Goal: Register for event/course

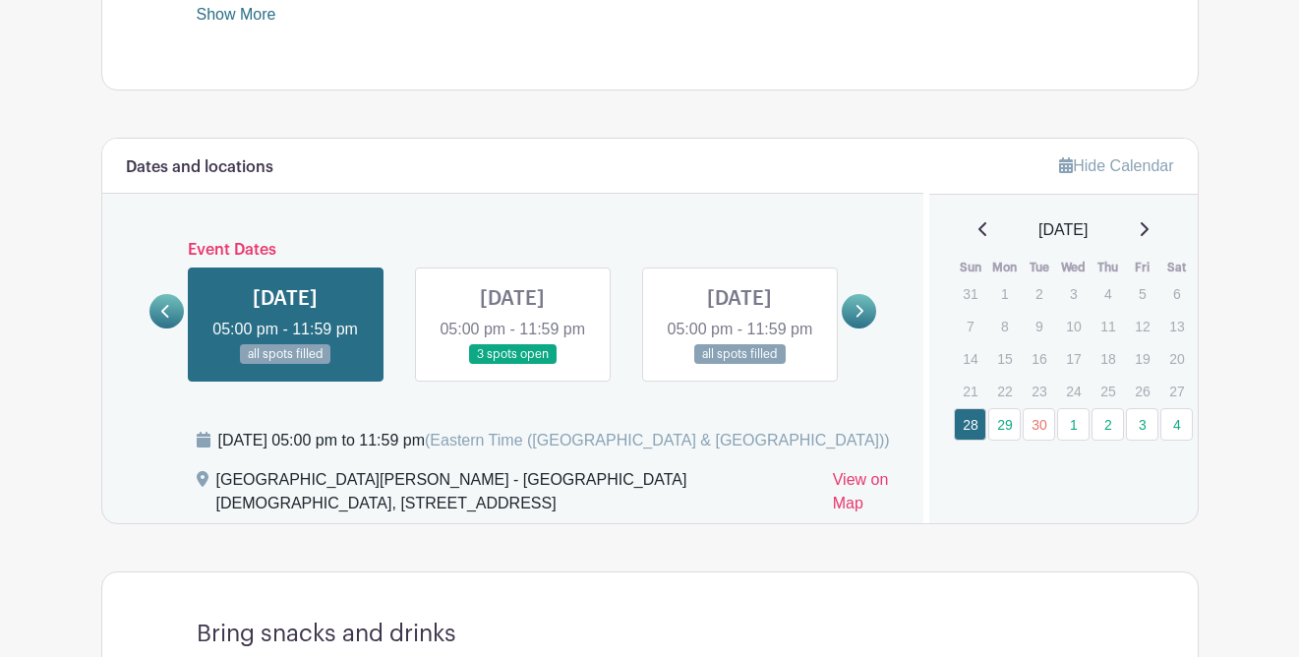
click at [1180, 420] on link "4" at bounding box center [1176, 424] width 32 height 32
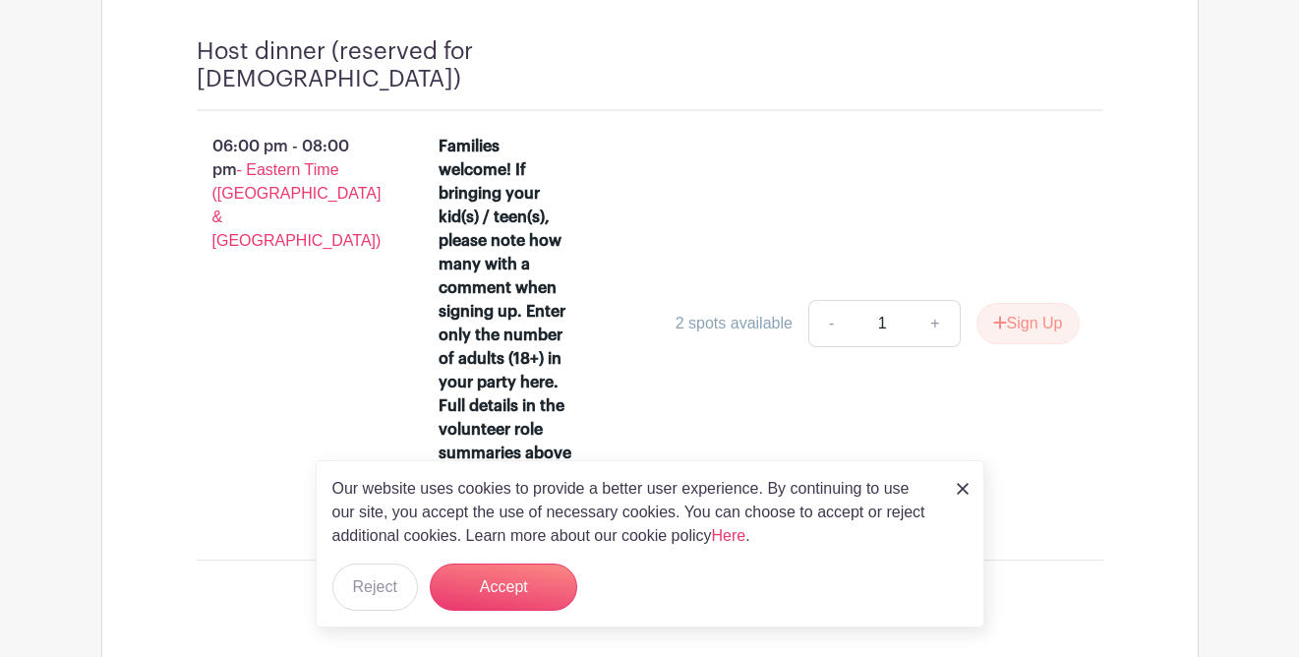
scroll to position [2166, 0]
click at [937, 321] on link "+" at bounding box center [935, 324] width 49 height 47
type input "2"
click at [519, 589] on button "Accept" at bounding box center [503, 586] width 147 height 47
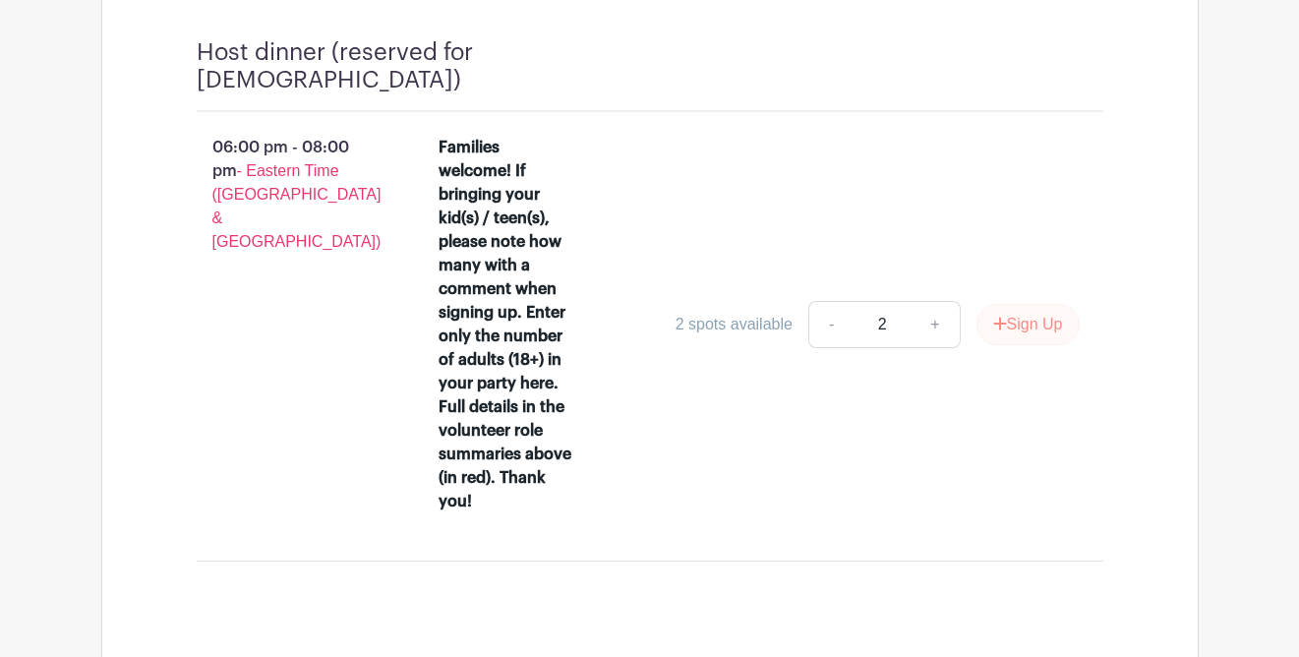
click at [1016, 320] on button "Sign Up" at bounding box center [1027, 324] width 103 height 41
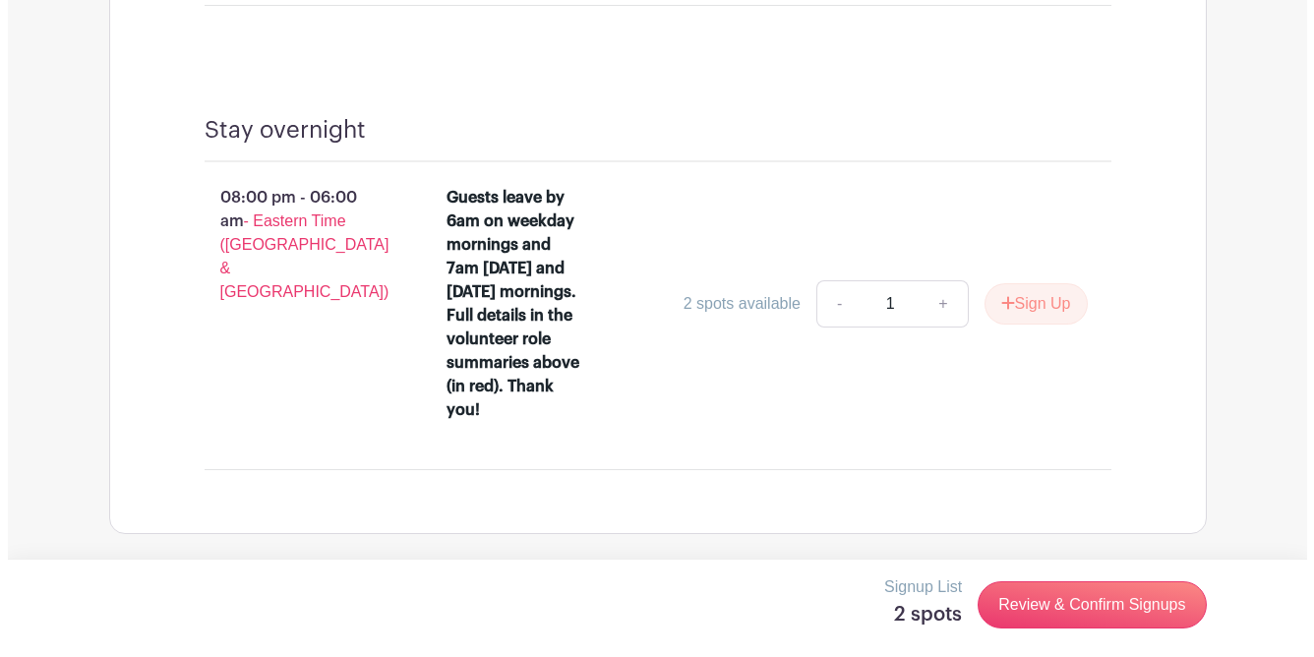
scroll to position [2738, 0]
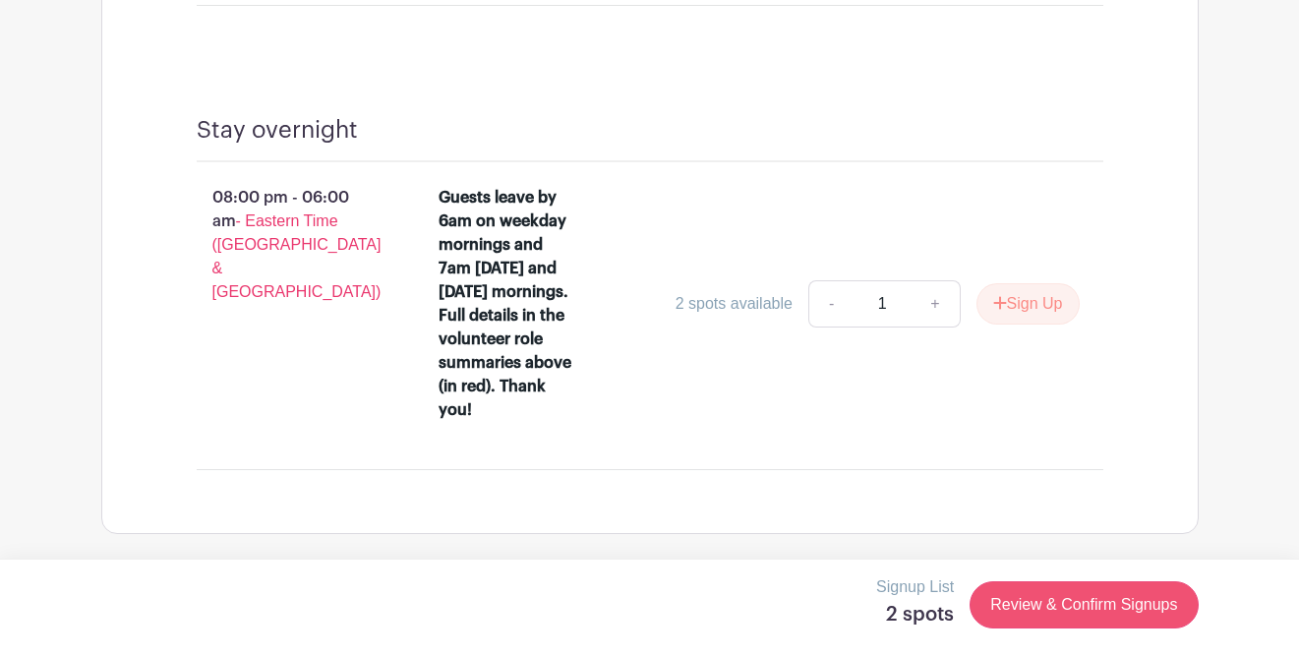
click at [1074, 606] on link "Review & Confirm Signups" at bounding box center [1084, 604] width 228 height 47
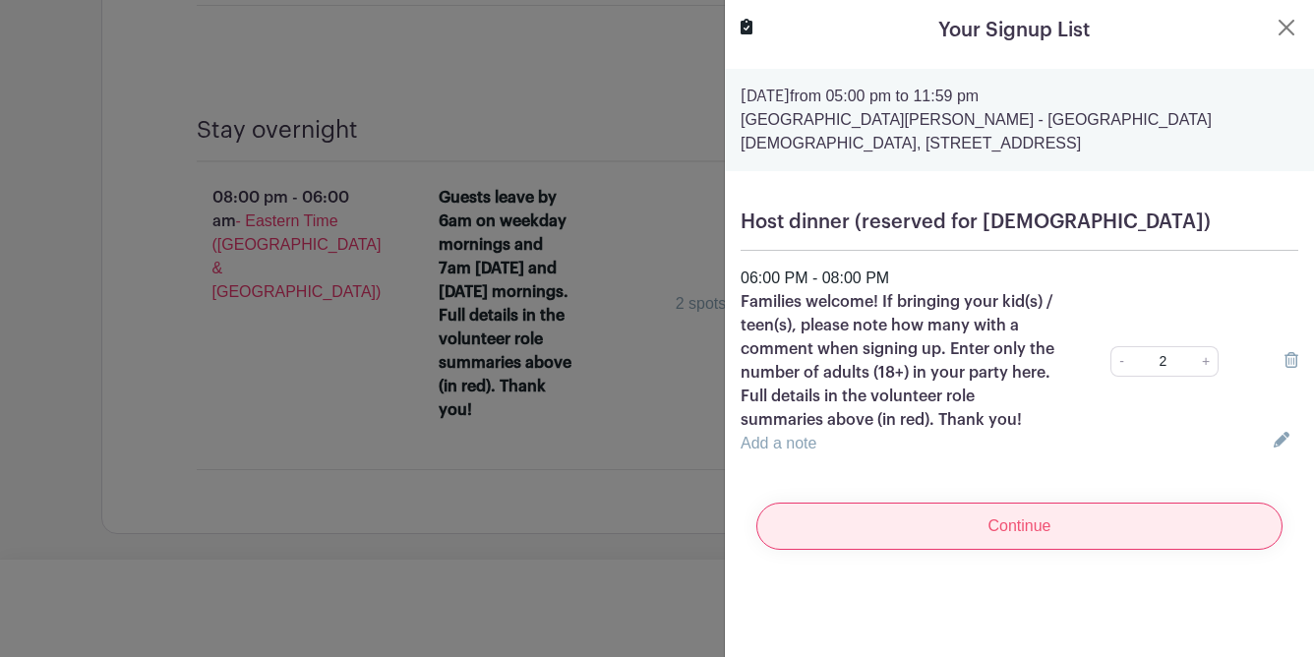
click at [1053, 531] on input "Continue" at bounding box center [1019, 525] width 526 height 47
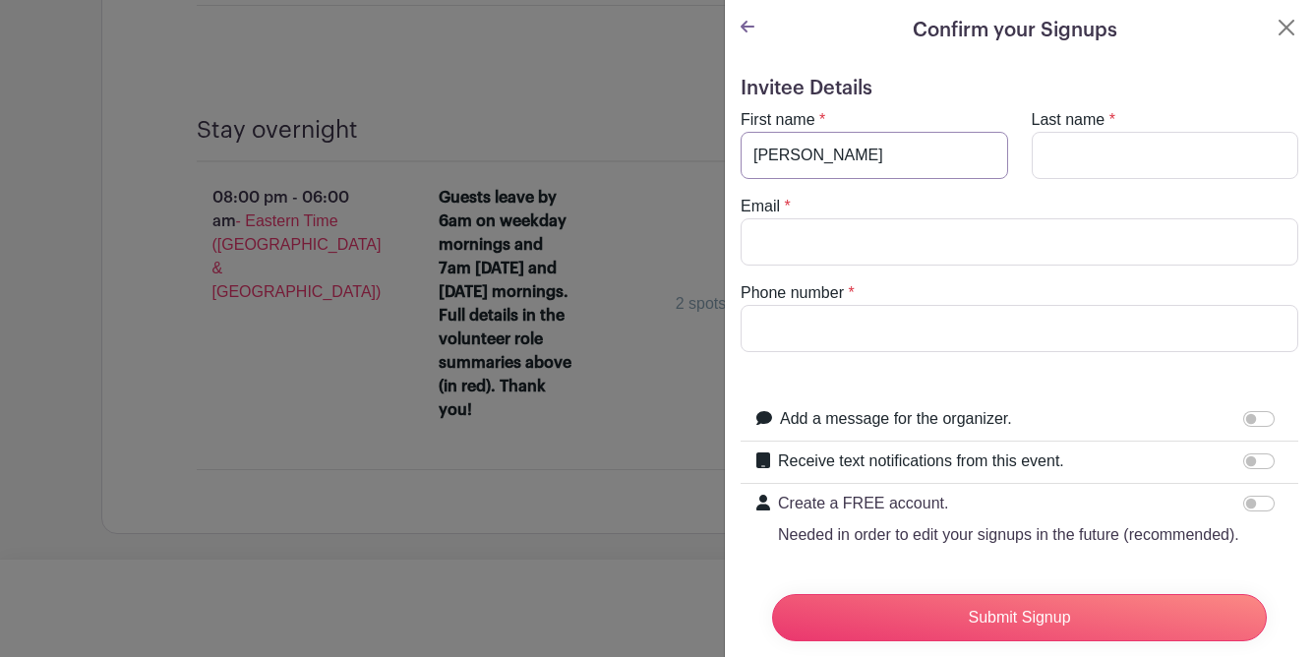
type input "[PERSON_NAME]"
type input "Wood"
type input "[PERSON_NAME][EMAIL_ADDRESS][PERSON_NAME][DOMAIN_NAME]"
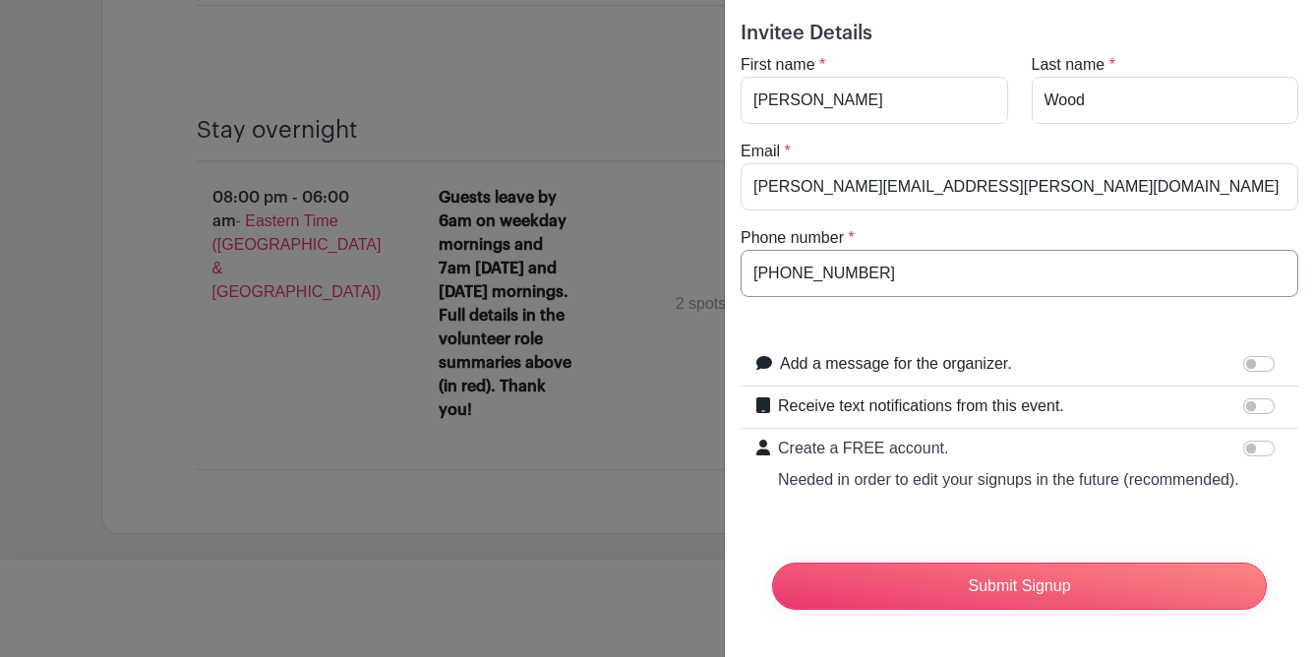
scroll to position [93, 0]
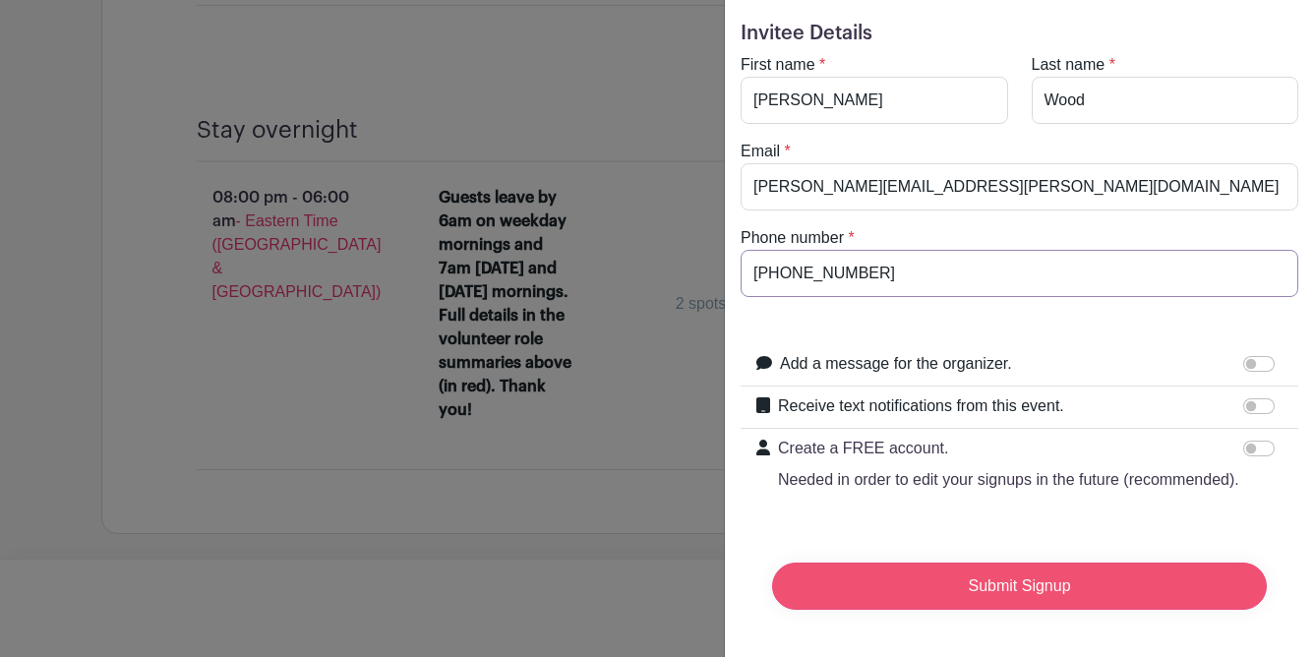
type input "[PHONE_NUMBER]"
click at [981, 575] on input "Submit Signup" at bounding box center [1019, 585] width 495 height 47
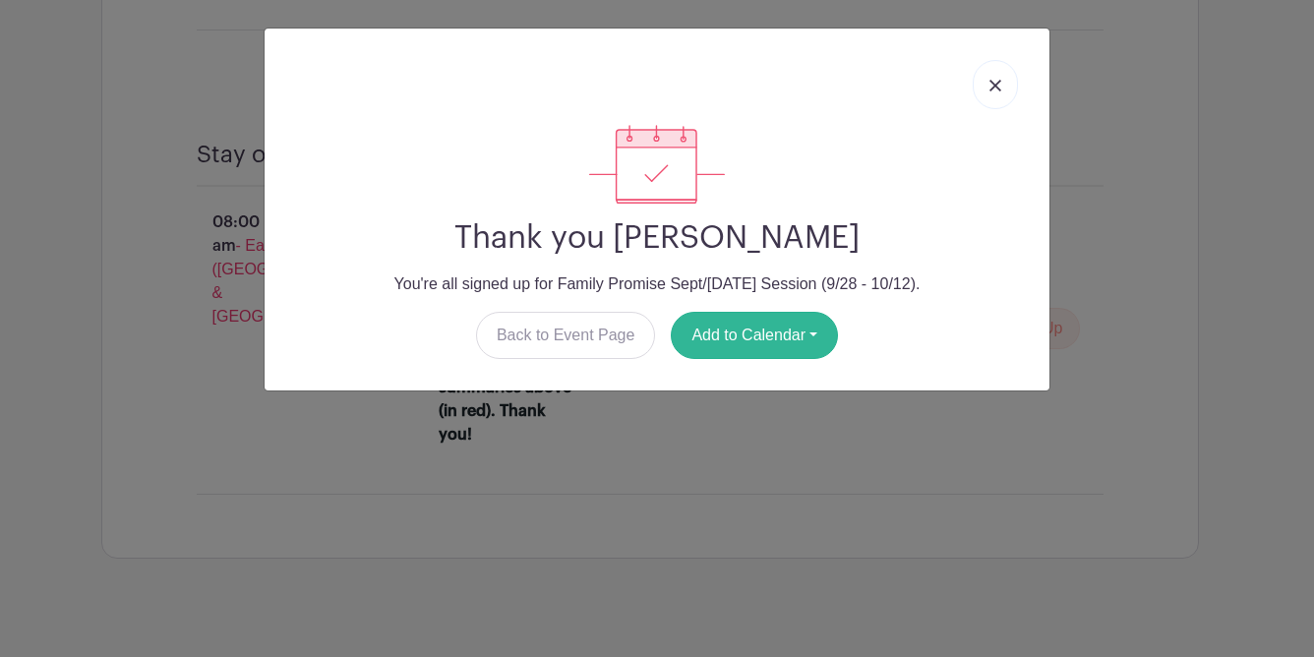
click at [746, 344] on button "Add to Calendar" at bounding box center [754, 335] width 167 height 47
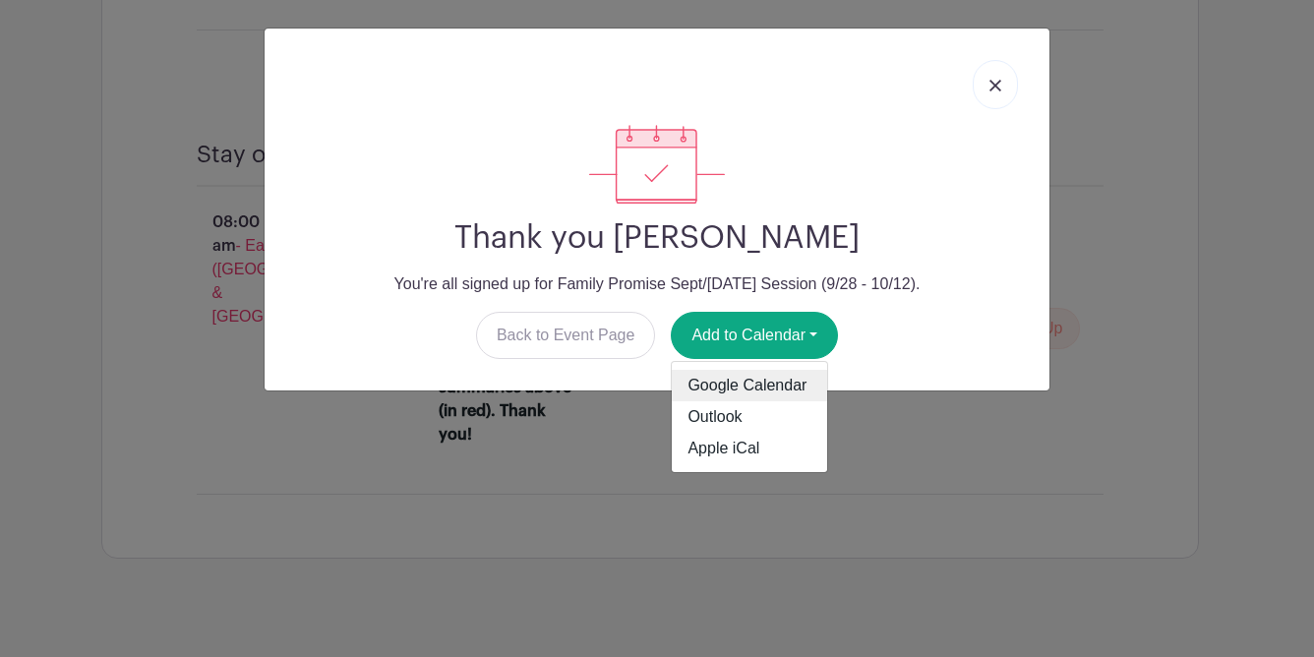
click at [746, 380] on link "Google Calendar" at bounding box center [749, 385] width 155 height 31
